Goal: Use online tool/utility

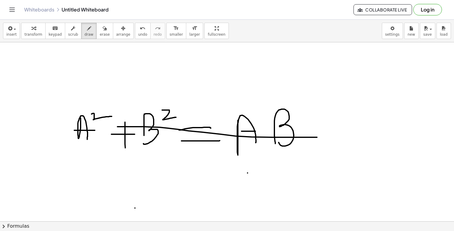
scroll to position [58, 0]
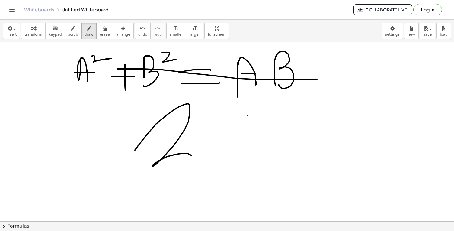
click at [164, 188] on div at bounding box center [227, 183] width 454 height 397
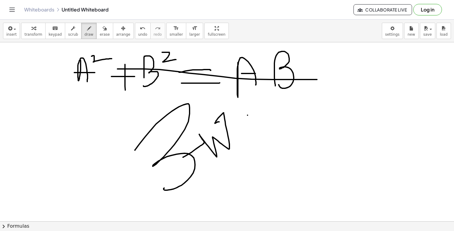
drag, startPoint x: 183, startPoint y: 157, endPoint x: 220, endPoint y: 122, distance: 50.9
click at [220, 122] on div at bounding box center [227, 183] width 454 height 397
drag, startPoint x: 246, startPoint y: 137, endPoint x: 255, endPoint y: 162, distance: 27.3
click at [255, 162] on div at bounding box center [227, 183] width 454 height 397
drag, startPoint x: 255, startPoint y: 162, endPoint x: 291, endPoint y: 129, distance: 49.2
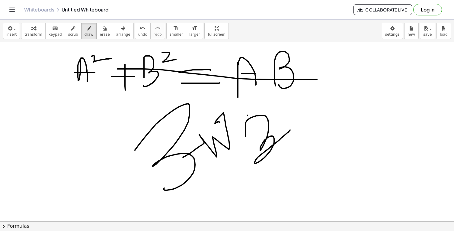
click at [291, 129] on div at bounding box center [227, 183] width 454 height 397
drag, startPoint x: 291, startPoint y: 129, endPoint x: 300, endPoint y: 136, distance: 11.6
click at [300, 137] on div at bounding box center [227, 183] width 454 height 397
drag, startPoint x: 300, startPoint y: 136, endPoint x: 363, endPoint y: 180, distance: 76.8
click at [363, 180] on div at bounding box center [227, 183] width 454 height 397
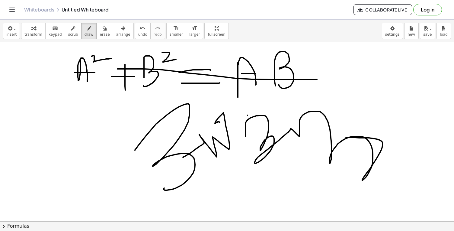
drag, startPoint x: 363, startPoint y: 180, endPoint x: 456, endPoint y: 206, distance: 97.0
click at [454, 206] on html "Graspable Math Activities Get Started Activity Bank Assigned Work Classes White…" at bounding box center [227, 115] width 454 height 231
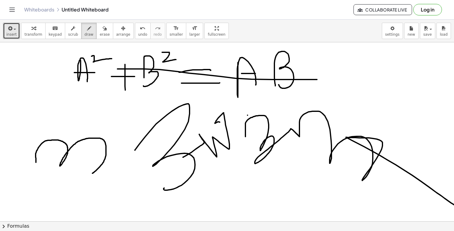
drag, startPoint x: 36, startPoint y: 162, endPoint x: 92, endPoint y: 173, distance: 57.5
click at [92, 173] on div at bounding box center [229, 183] width 459 height 397
click at [113, 147] on div at bounding box center [229, 183] width 459 height 397
drag, startPoint x: 113, startPoint y: 147, endPoint x: 148, endPoint y: 78, distance: 77.4
click at [148, 78] on div at bounding box center [229, 183] width 459 height 397
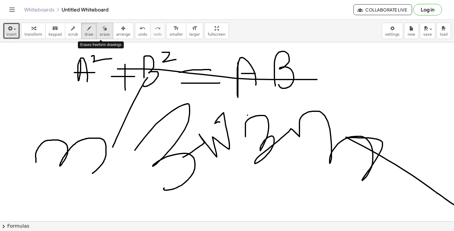
click at [100, 35] on span "erase" at bounding box center [105, 34] width 10 height 4
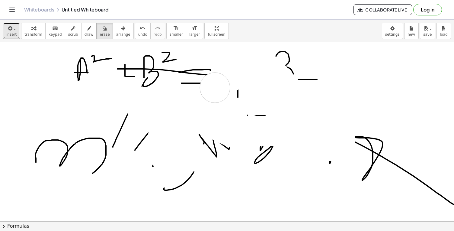
drag, startPoint x: 98, startPoint y: 85, endPoint x: 263, endPoint y: 99, distance: 166.5
click at [263, 99] on div at bounding box center [229, 183] width 459 height 397
